Goal: Purchase product/service

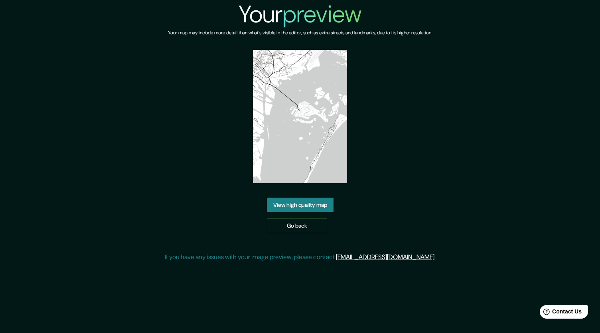
click at [305, 202] on link "View high quality map" at bounding box center [300, 205] width 67 height 15
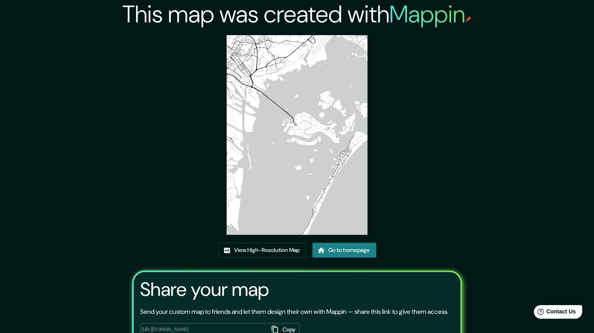
click at [355, 244] on link "Go to homepage" at bounding box center [345, 250] width 64 height 15
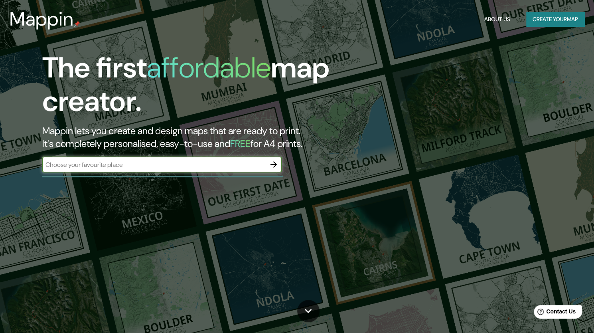
click at [135, 167] on input "text" at bounding box center [154, 164] width 224 height 9
type input "venice, italie"
click at [275, 164] on icon "button" at bounding box center [274, 164] width 6 height 6
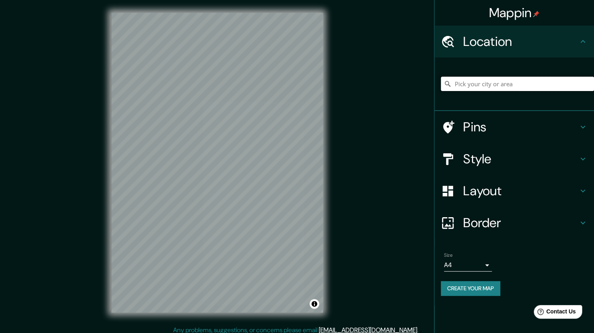
click at [494, 87] on input "Pick your city or area" at bounding box center [517, 84] width 153 height 14
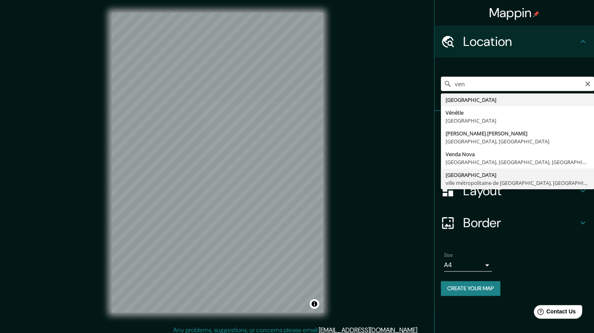
type input "Venise, ville métropolitaine de Venise, Italie"
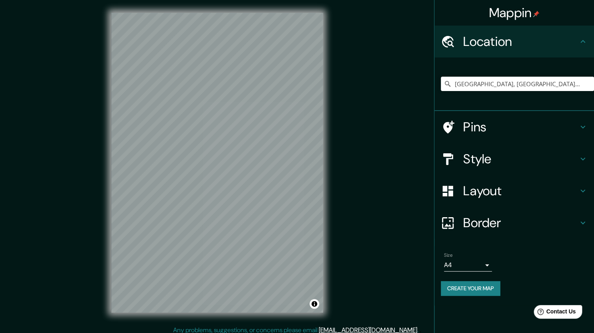
click at [489, 285] on button "Create your map" at bounding box center [470, 288] width 59 height 15
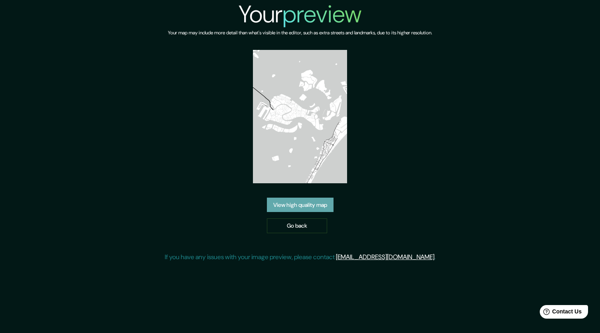
click at [295, 208] on link "View high quality map" at bounding box center [300, 205] width 67 height 15
